Goal: Information Seeking & Learning: Learn about a topic

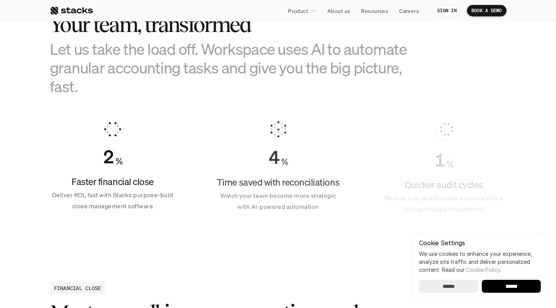
scroll to position [585, 0]
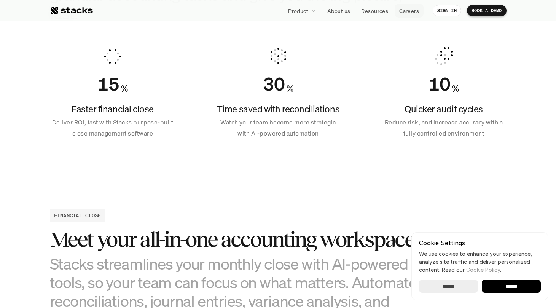
click at [406, 11] on p "Careers" at bounding box center [409, 11] width 20 height 8
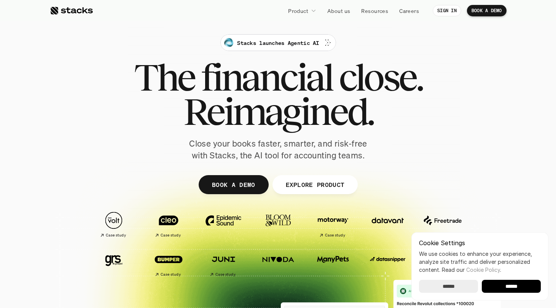
scroll to position [0, 0]
click at [410, 5] on link "Careers" at bounding box center [409, 11] width 29 height 14
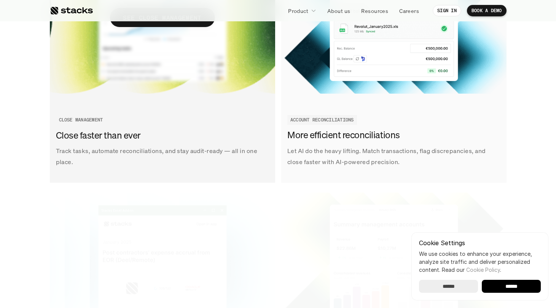
scroll to position [1479, 0]
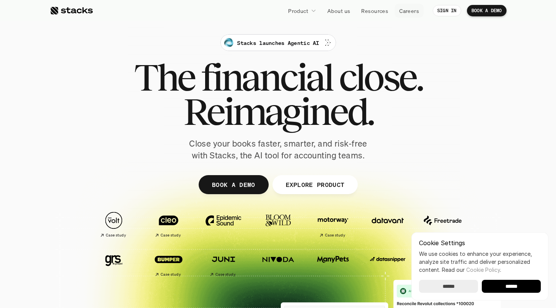
click at [410, 7] on p "Careers" at bounding box center [409, 11] width 20 height 8
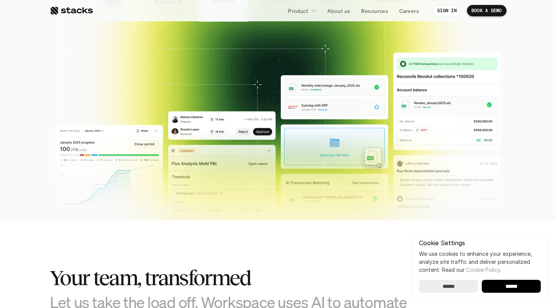
scroll to position [408, 0]
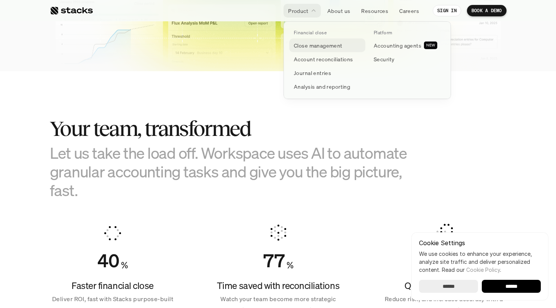
click at [304, 43] on p "Close management" at bounding box center [318, 45] width 49 height 8
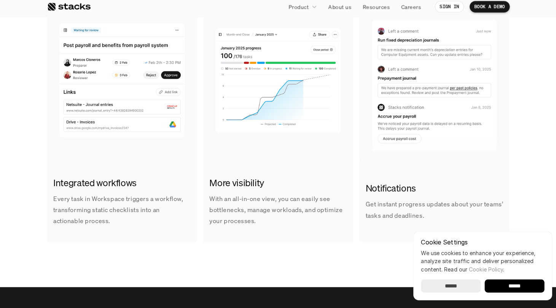
scroll to position [517, 0]
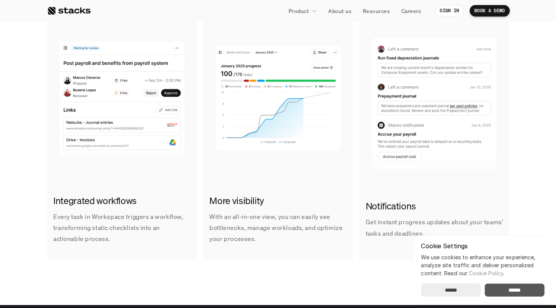
click at [524, 291] on input "******" at bounding box center [511, 286] width 59 height 13
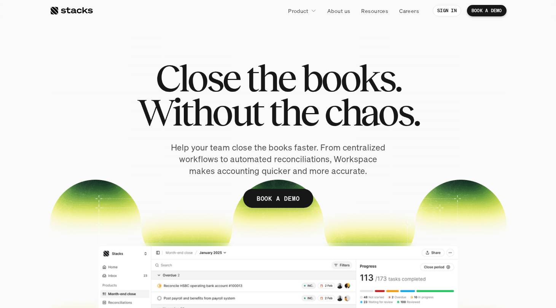
scroll to position [0, 0]
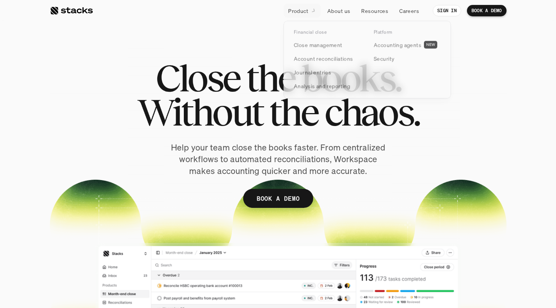
click at [295, 12] on p "Product" at bounding box center [298, 11] width 20 height 8
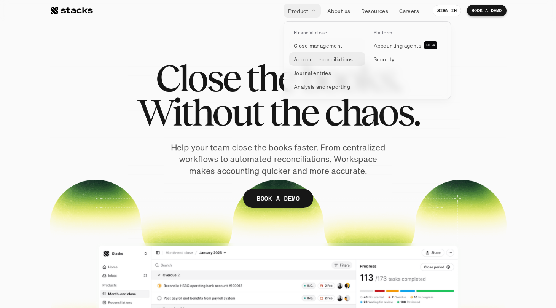
click at [308, 54] on link "Account reconciliations" at bounding box center [327, 59] width 76 height 14
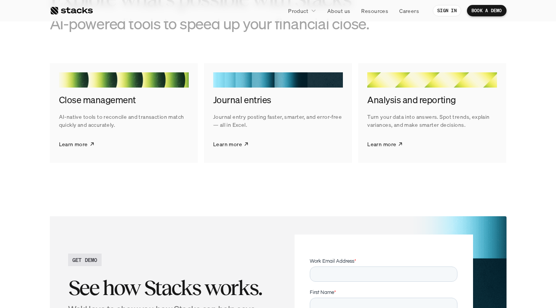
scroll to position [1675, 0]
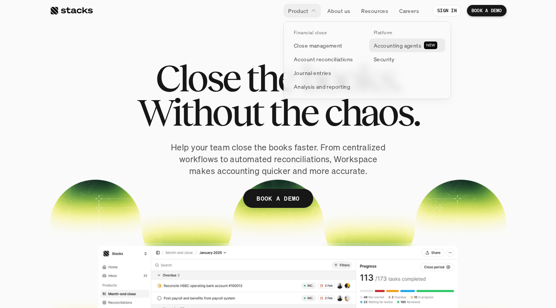
click at [389, 47] on p "Accounting agents" at bounding box center [398, 45] width 48 height 8
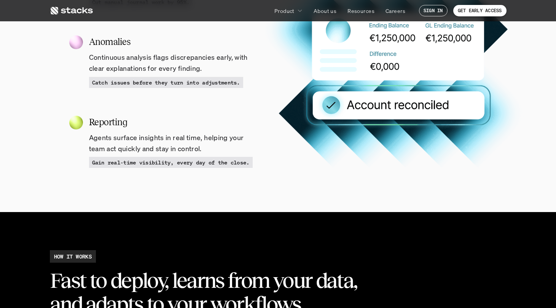
scroll to position [774, 0]
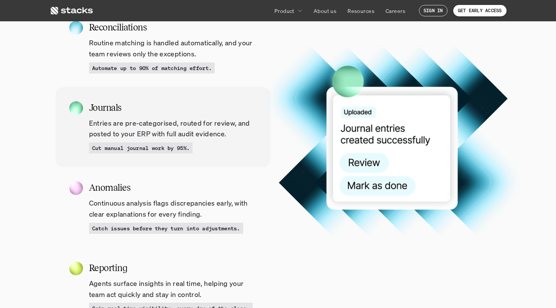
click at [168, 130] on p "Entries are pre-categorised, routed for review, and posted to your ERP with ful…" at bounding box center [173, 129] width 168 height 22
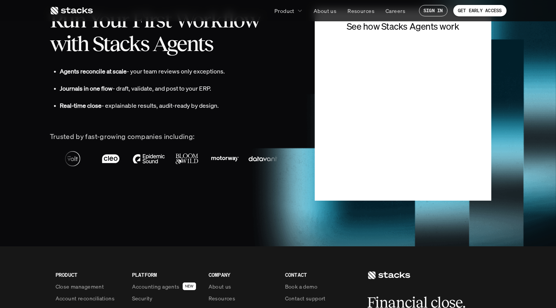
scroll to position [1733, 0]
